Goal: Check status: Check status

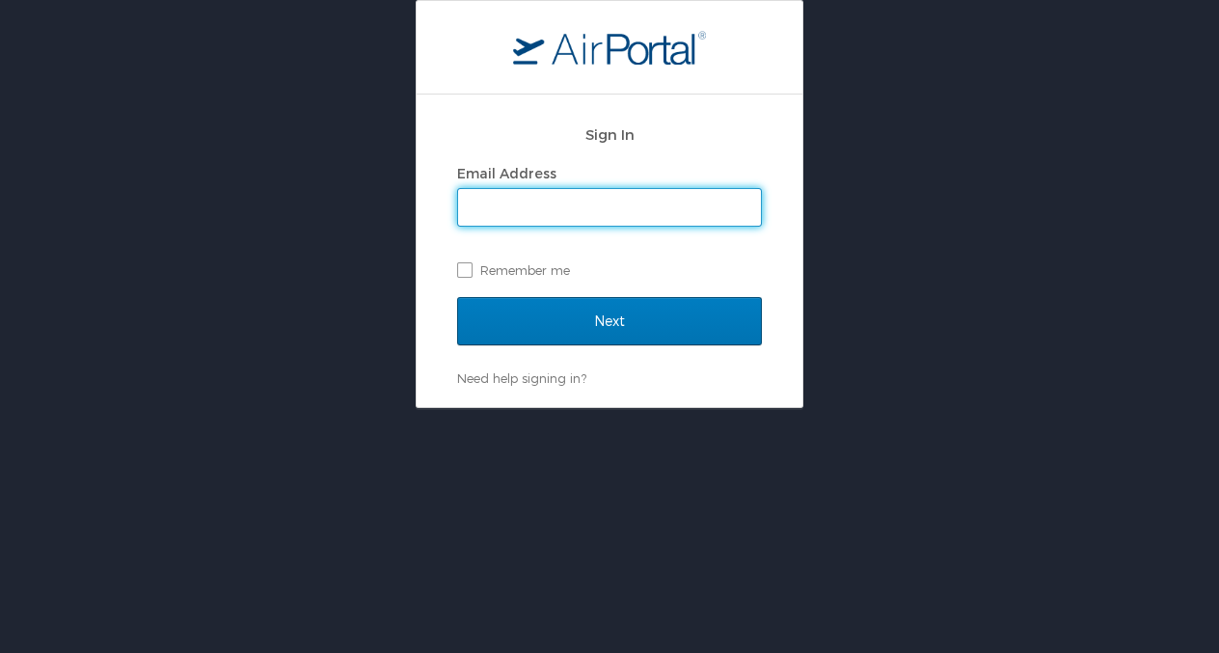
click at [509, 206] on input "Email Address" at bounding box center [609, 207] width 303 height 37
type input "shastings@westernu.edu"
click at [457, 297] on input "Next" at bounding box center [609, 321] width 305 height 48
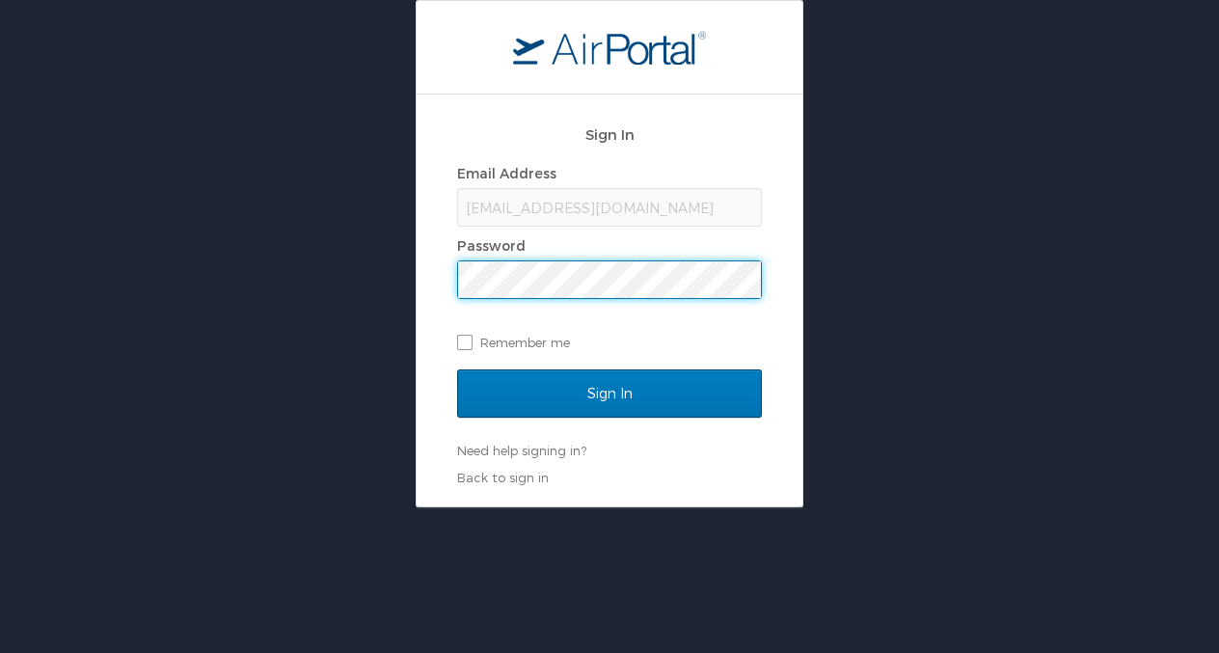
click at [457, 369] on input "Sign In" at bounding box center [609, 393] width 305 height 48
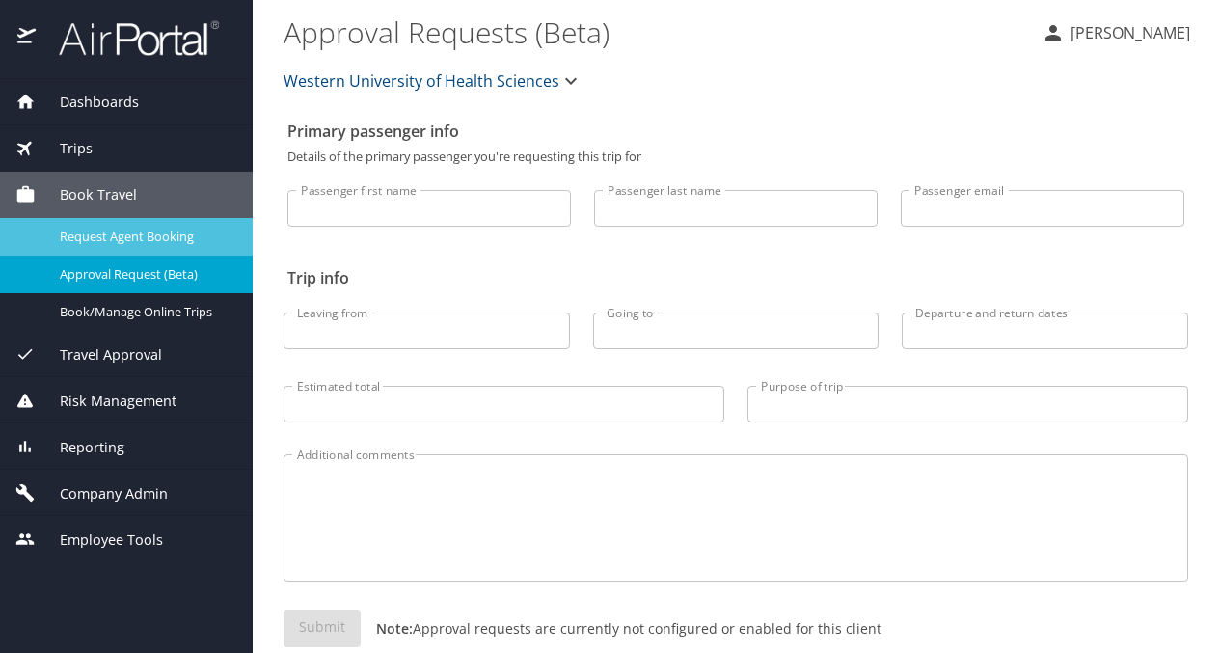
click at [141, 230] on span "Request Agent Booking" at bounding box center [145, 237] width 170 height 18
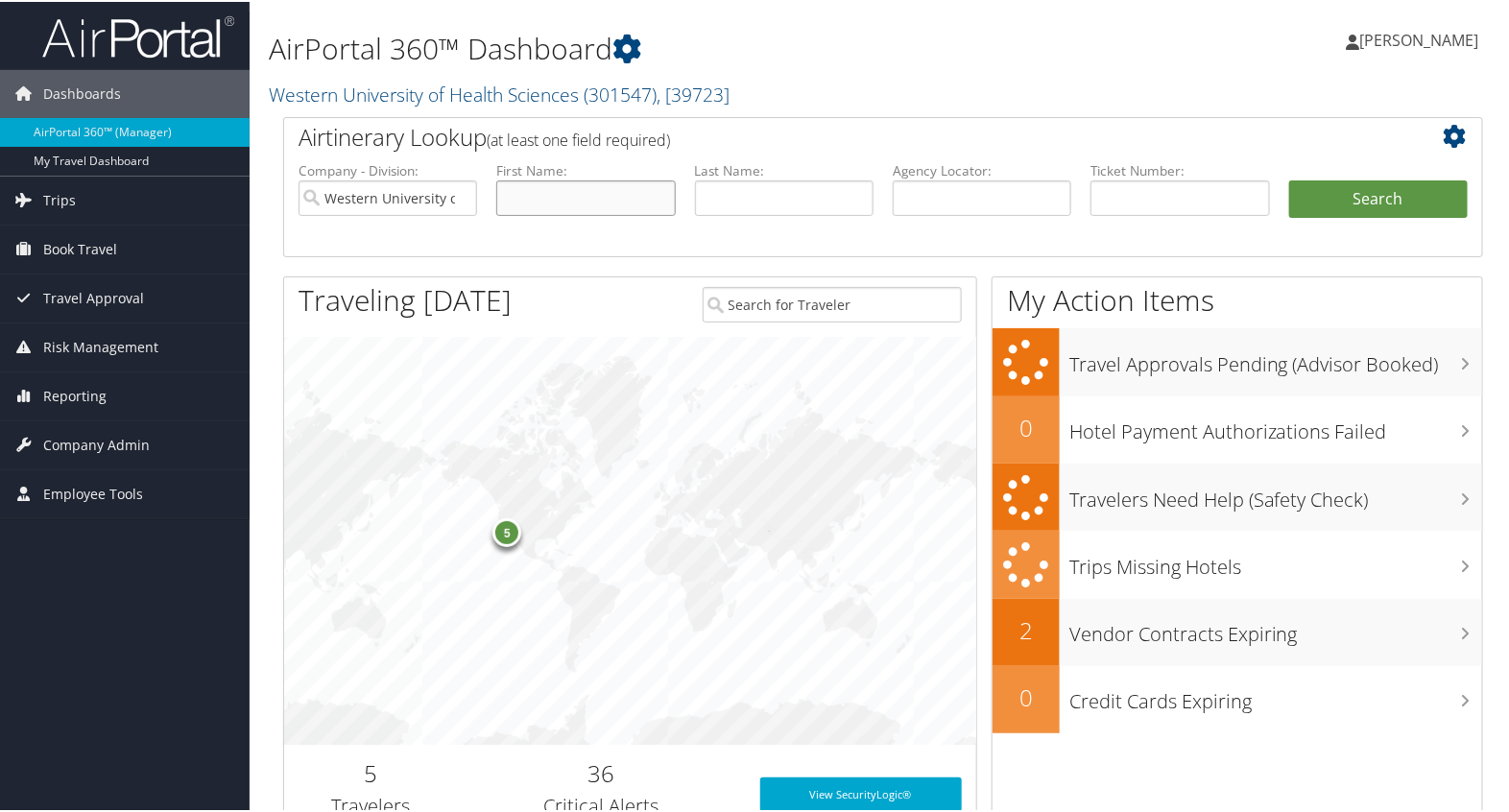
drag, startPoint x: 552, startPoint y: 195, endPoint x: 562, endPoint y: 203, distance: 12.8
click at [552, 195] on input "text" at bounding box center [585, 196] width 178 height 36
click at [1160, 190] on input "text" at bounding box center [1180, 196] width 178 height 36
click at [980, 198] on input "text" at bounding box center [981, 196] width 178 height 36
paste input "CS0L8Q"
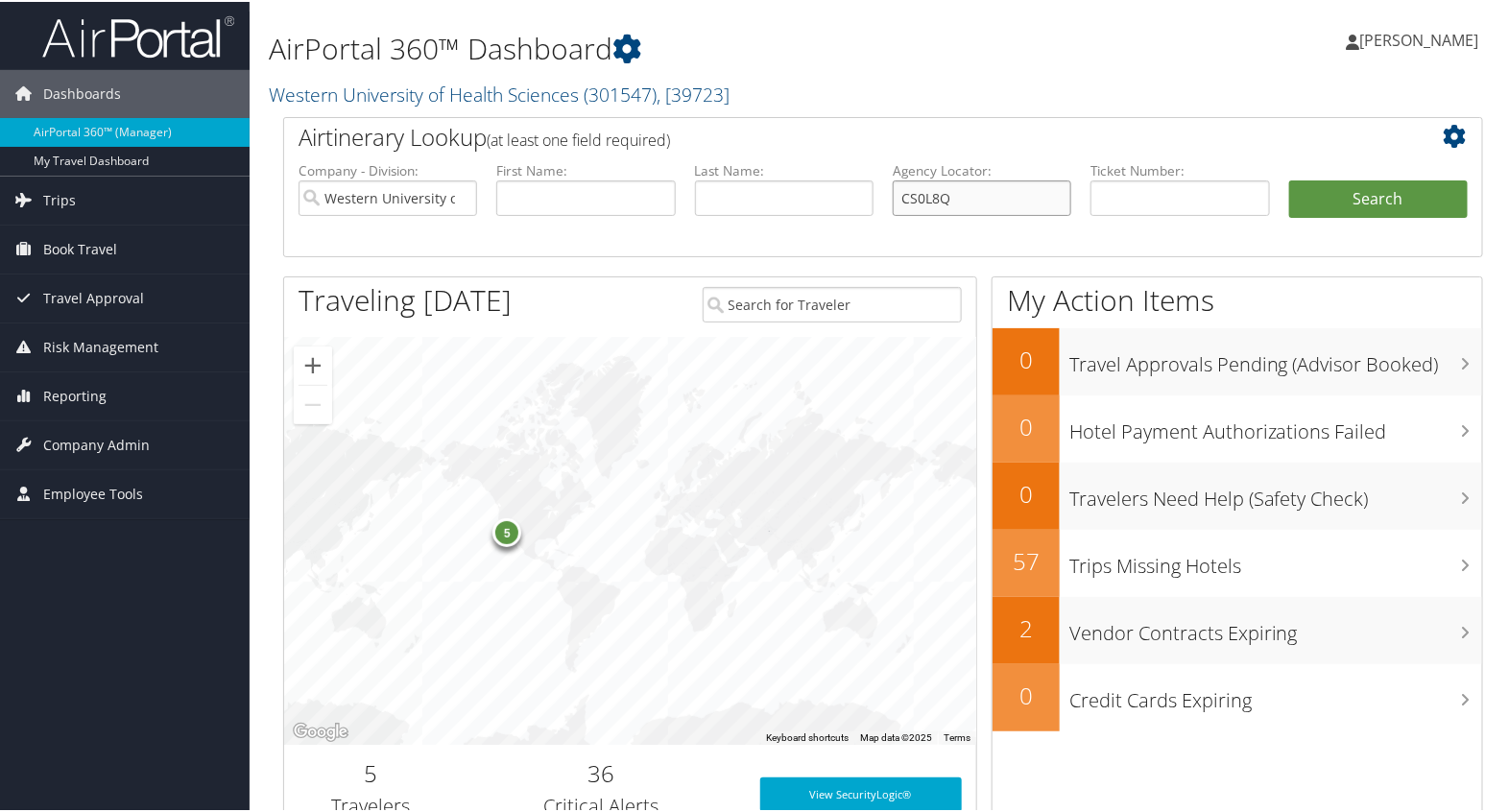
type input "CS0L8Q"
click at [1289, 178] on button "Search" at bounding box center [1378, 197] width 178 height 39
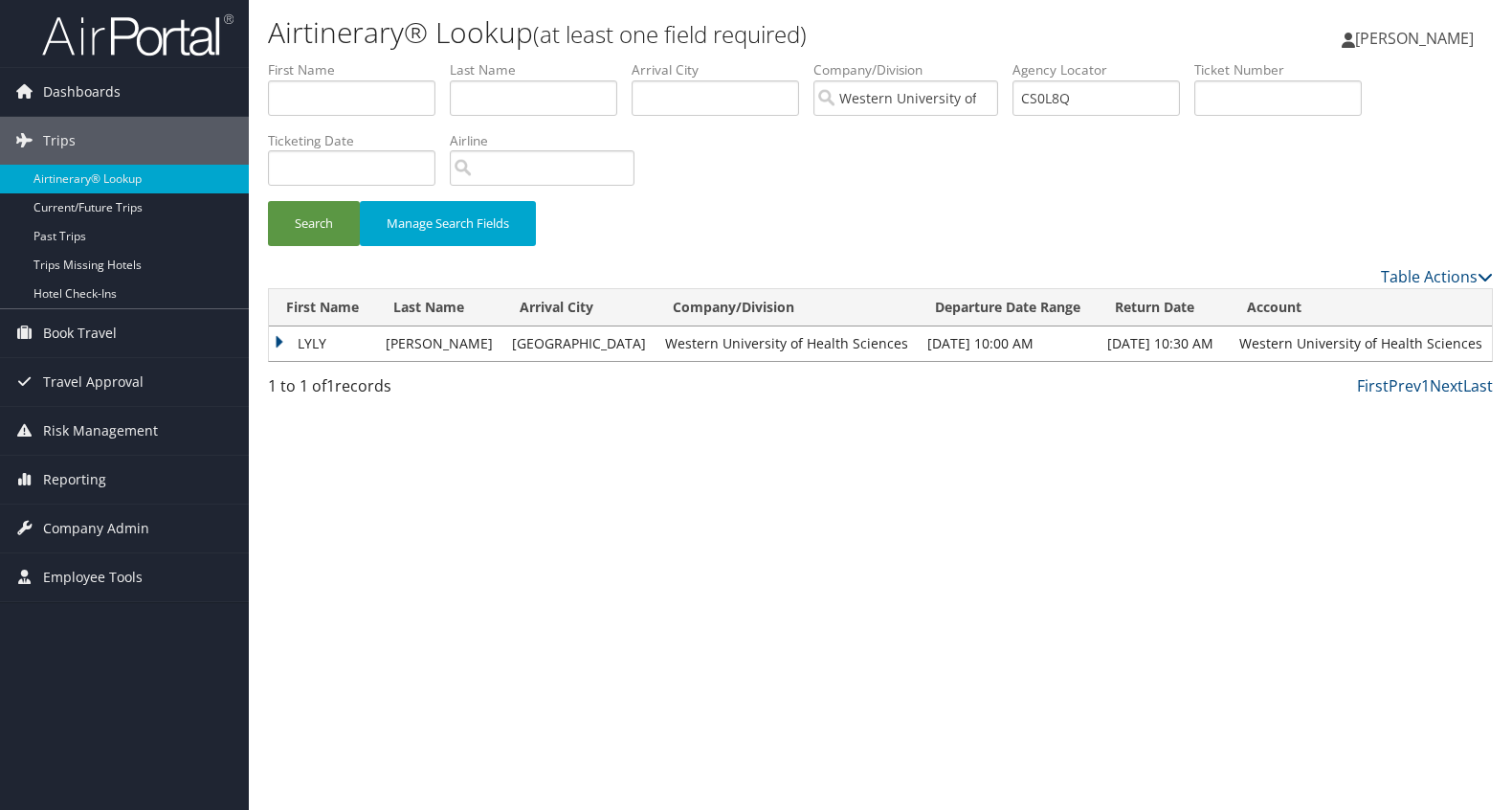
click at [279, 344] on td "LYLY" at bounding box center [322, 343] width 107 height 35
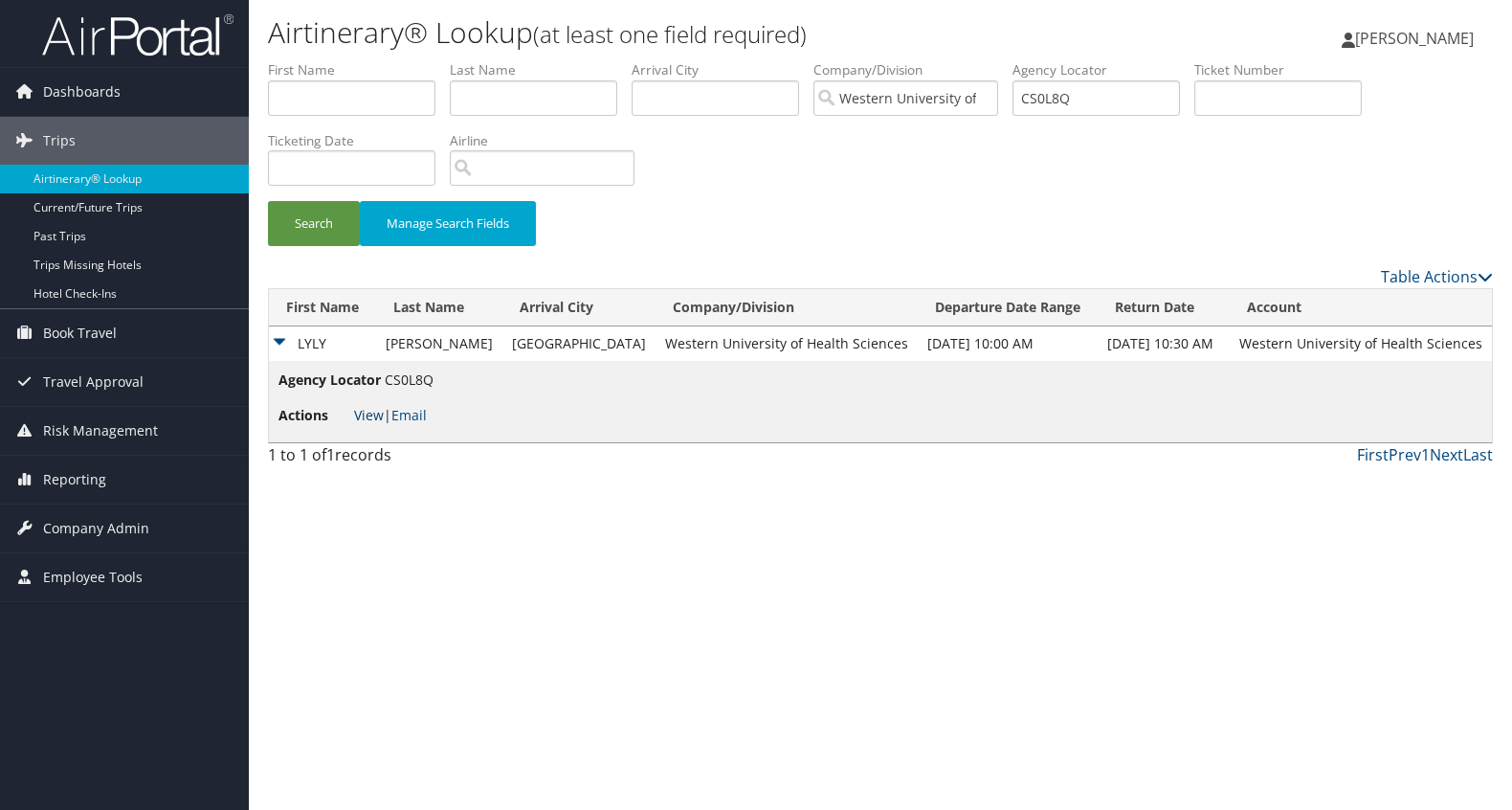
click at [364, 408] on link "View" at bounding box center [369, 415] width 30 height 18
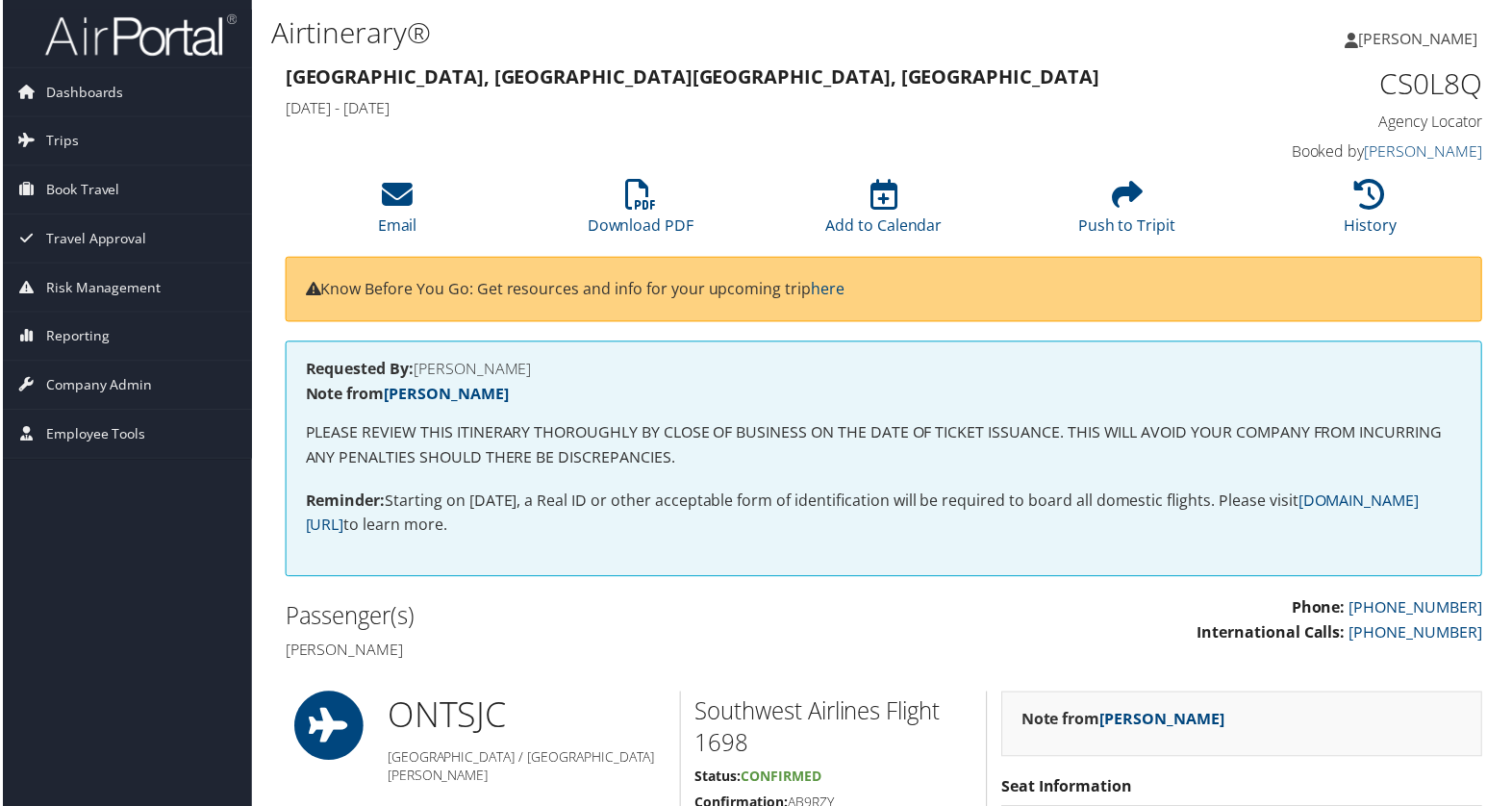
click at [675, 373] on h4 "Requested By: [PERSON_NAME]" at bounding box center [885, 370] width 1162 height 15
click at [539, 381] on div "Requested By: [PERSON_NAME] Note from [PERSON_NAME] PLEASE REVIEW THIS ITINERAR…" at bounding box center [886, 460] width 1203 height 236
